Goal: Navigation & Orientation: Find specific page/section

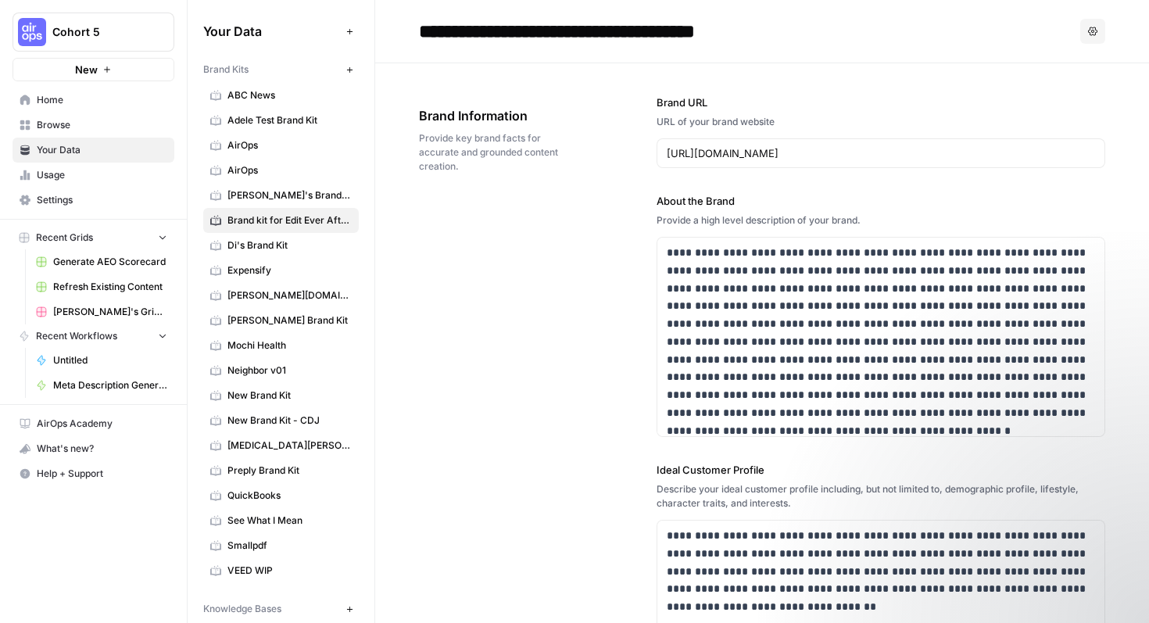
click at [277, 467] on span "Preply Brand Kit" at bounding box center [289, 470] width 124 height 14
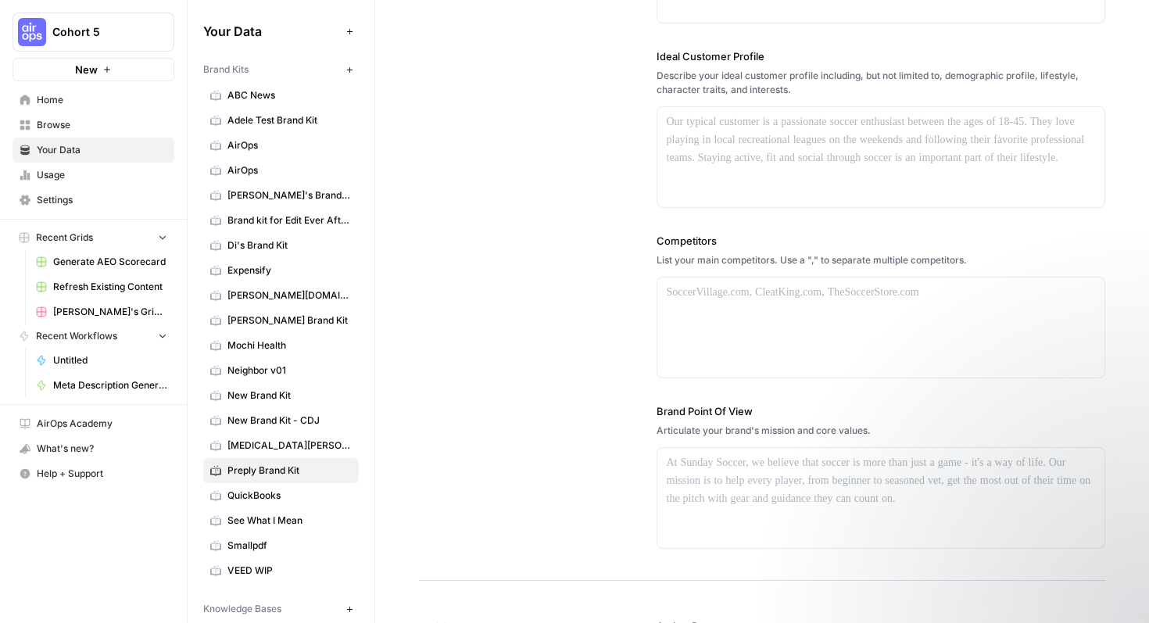
scroll to position [341, 0]
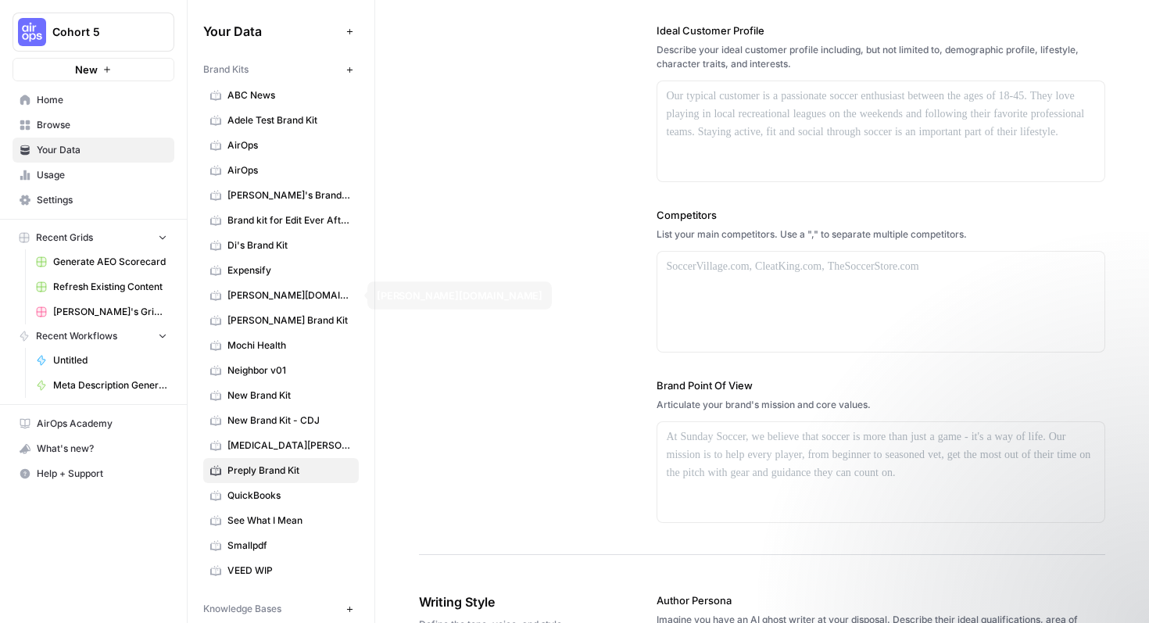
click at [292, 266] on span "Expensify" at bounding box center [289, 270] width 124 height 14
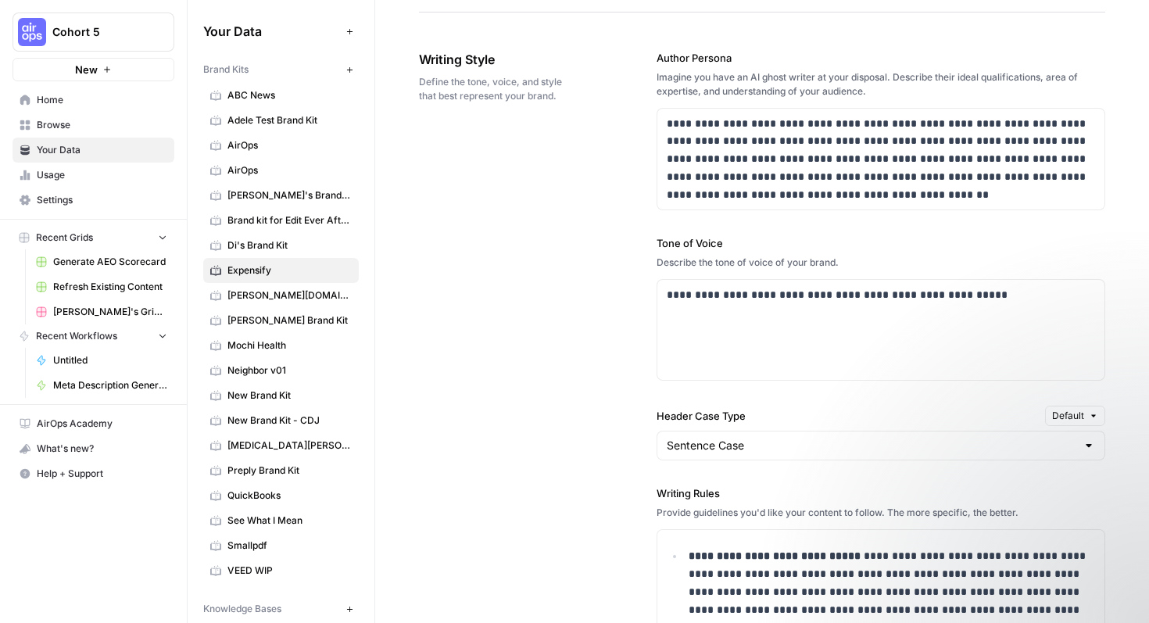
scroll to position [1196, 0]
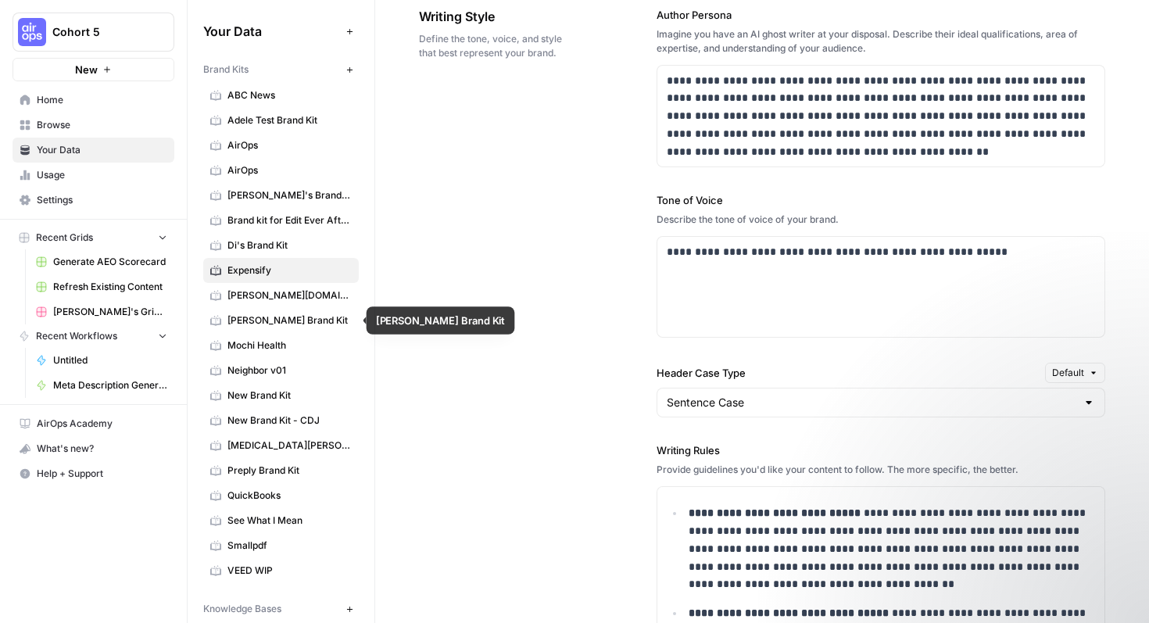
click at [299, 324] on span "[PERSON_NAME] Brand Kit" at bounding box center [289, 320] width 124 height 14
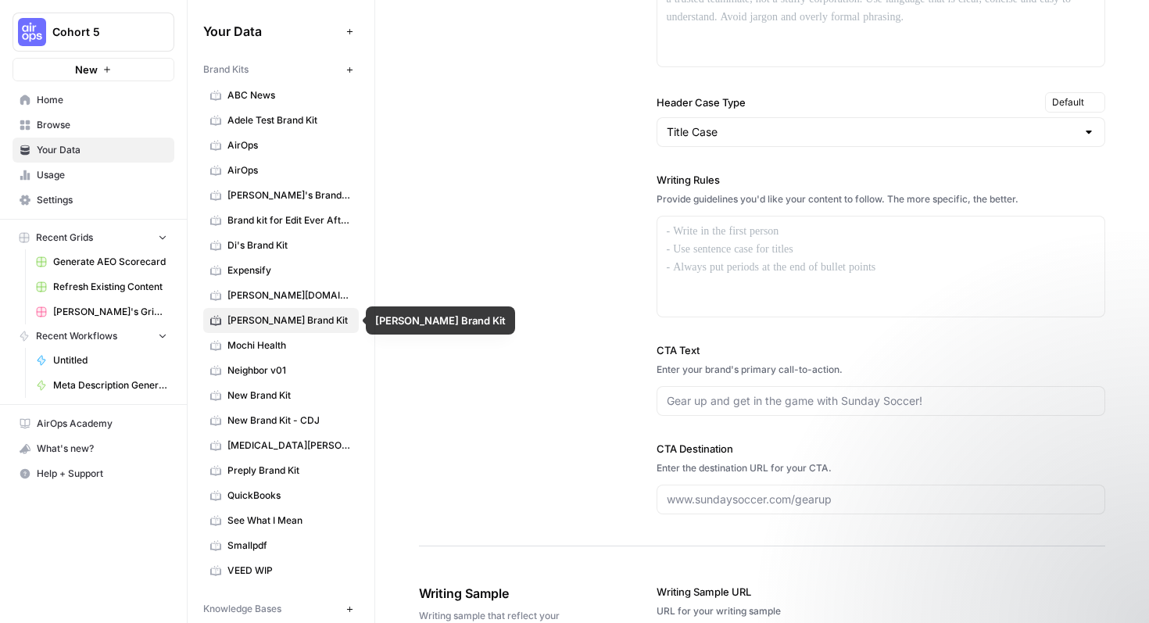
scroll to position [733, 0]
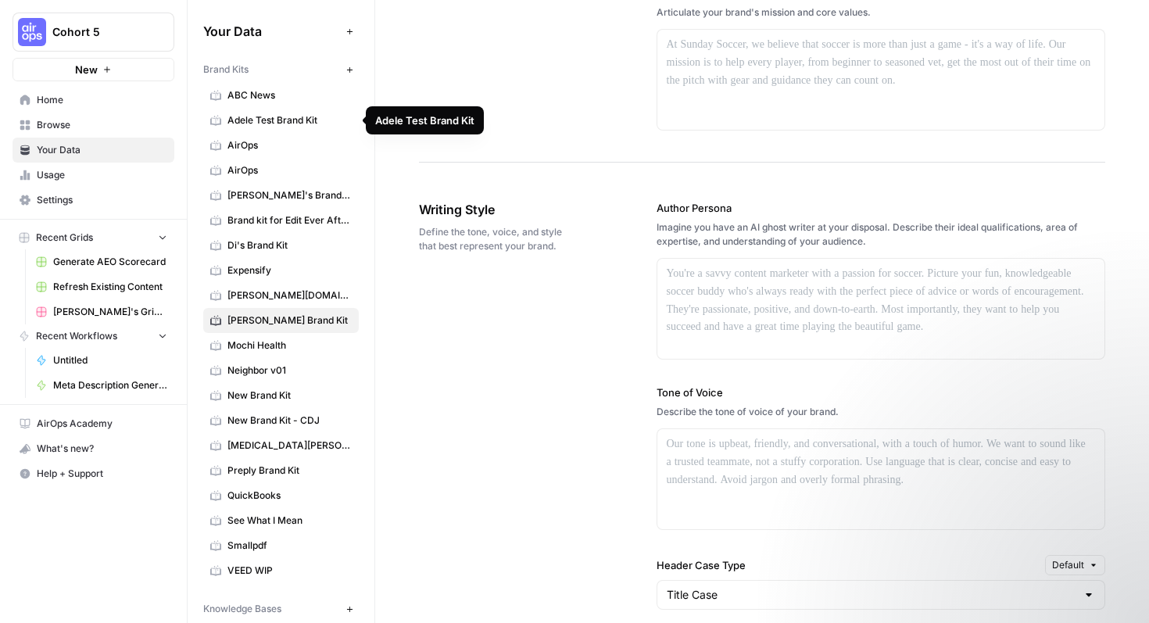
click at [316, 123] on span "Adele Test Brand Kit" at bounding box center [289, 120] width 124 height 14
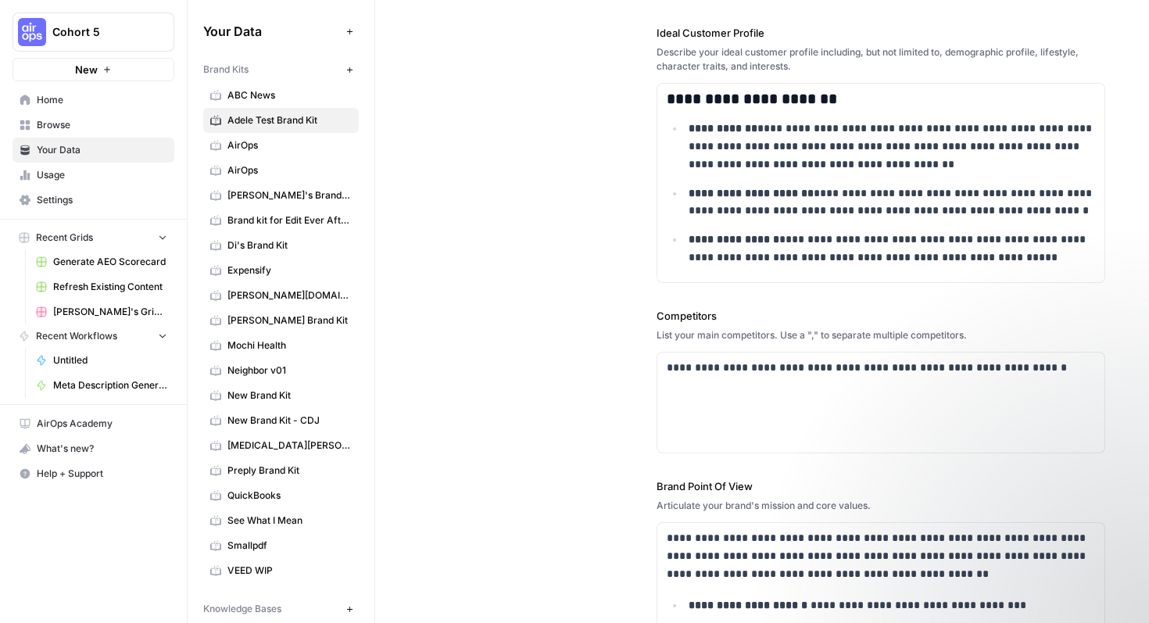
scroll to position [342, 0]
